Goal: Find specific page/section: Find specific page/section

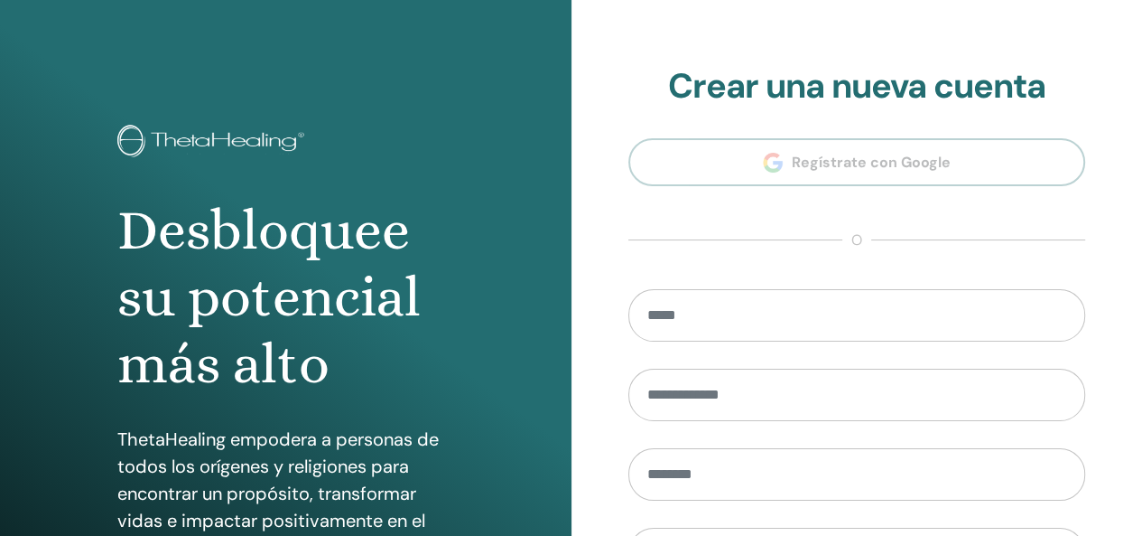
scroll to position [331, 0]
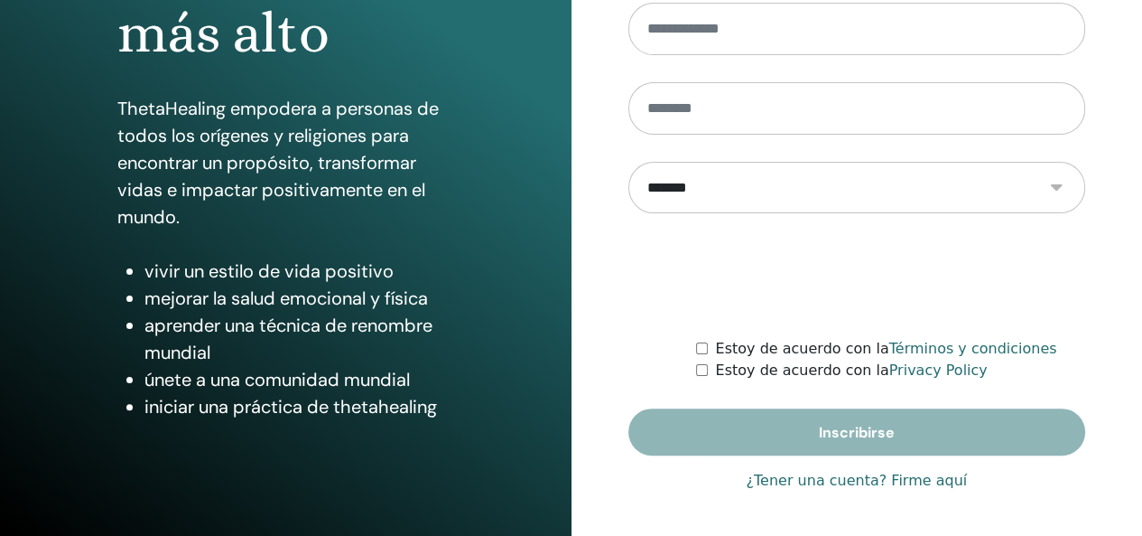
click at [850, 485] on link "¿Tener una cuenta? Firme aquí" at bounding box center [856, 481] width 221 height 22
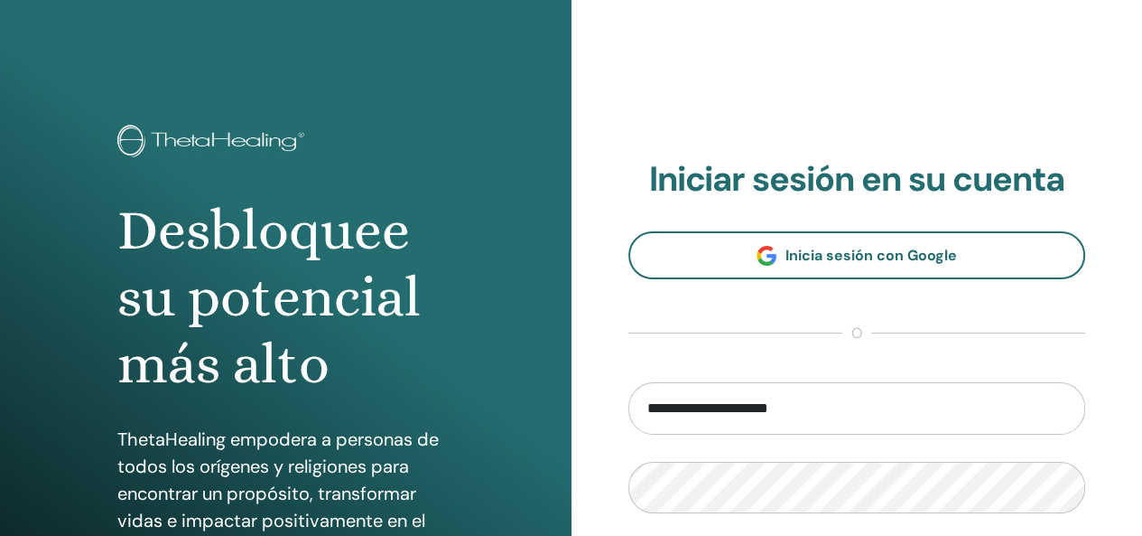
scroll to position [331, 0]
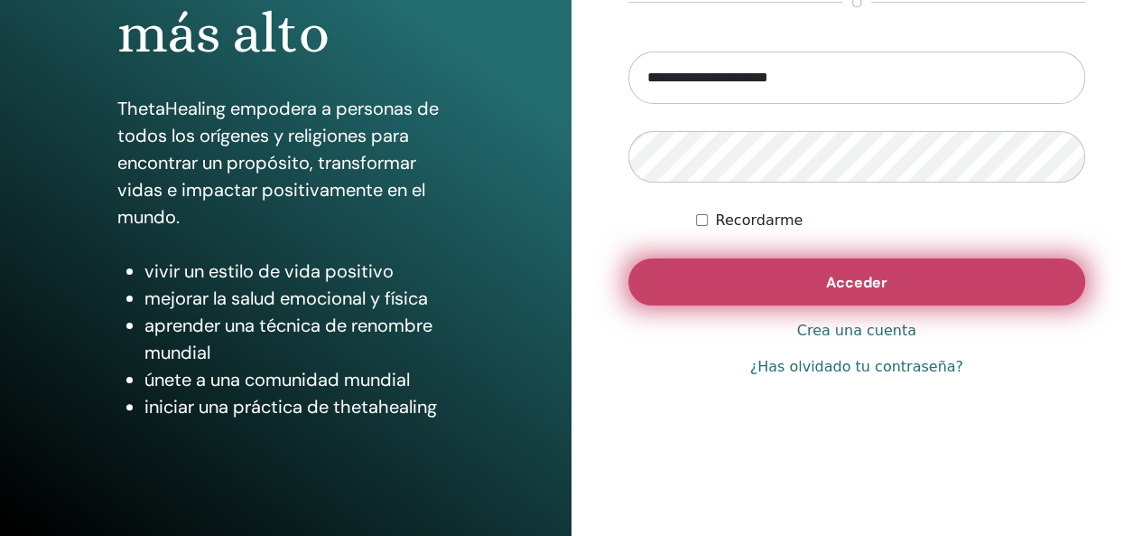
click at [872, 293] on button "Acceder" at bounding box center [858, 281] width 458 height 47
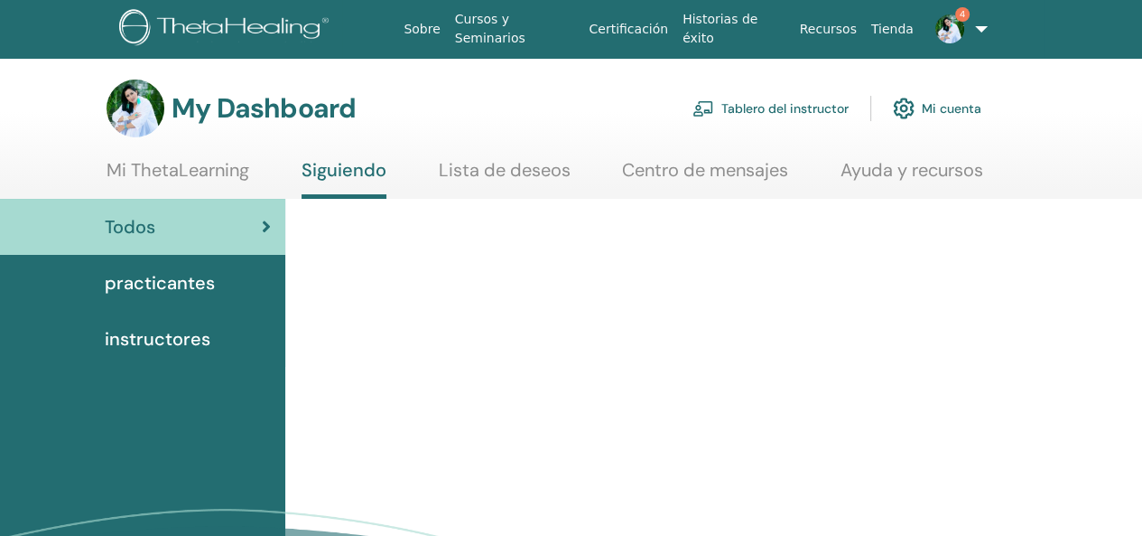
click at [794, 110] on link "Tablero del instructor" at bounding box center [771, 109] width 156 height 40
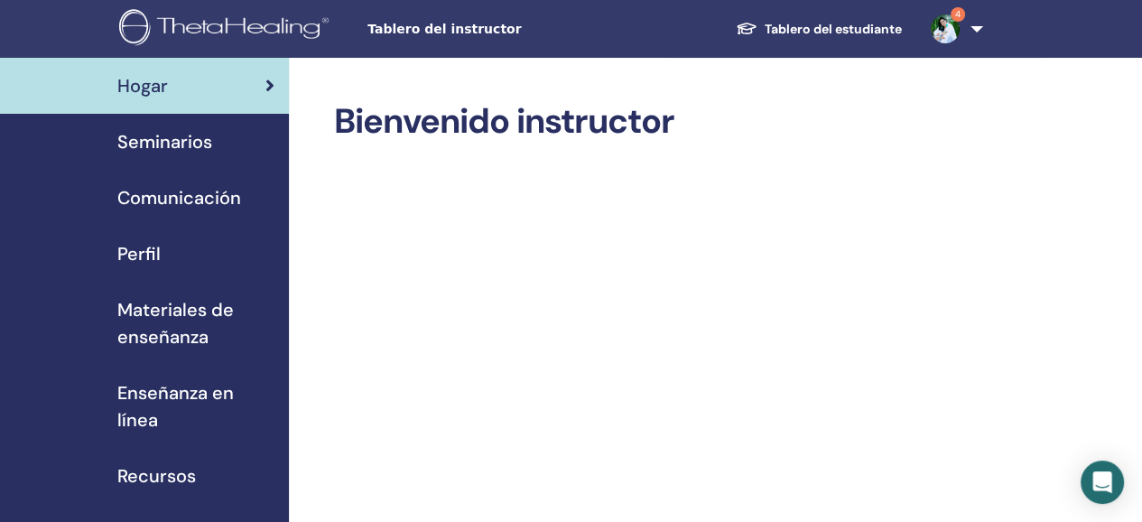
click at [178, 134] on span "Seminarios" at bounding box center [164, 141] width 95 height 27
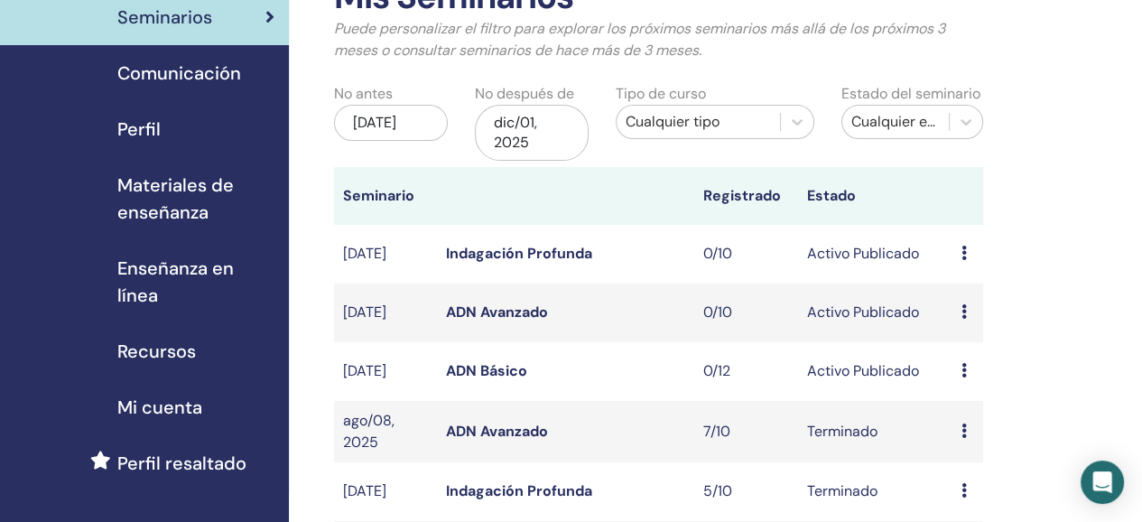
scroll to position [161, 0]
